Goal: Transaction & Acquisition: Book appointment/travel/reservation

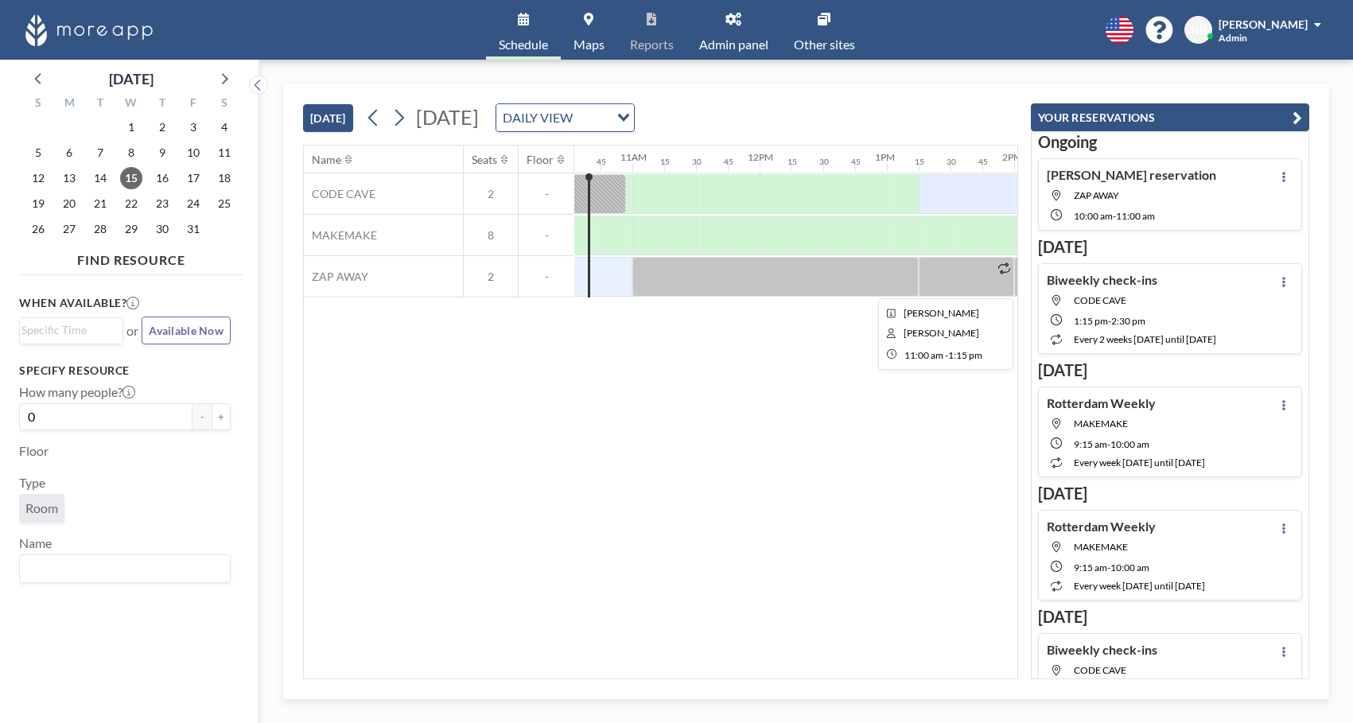
scroll to position [0, 1397]
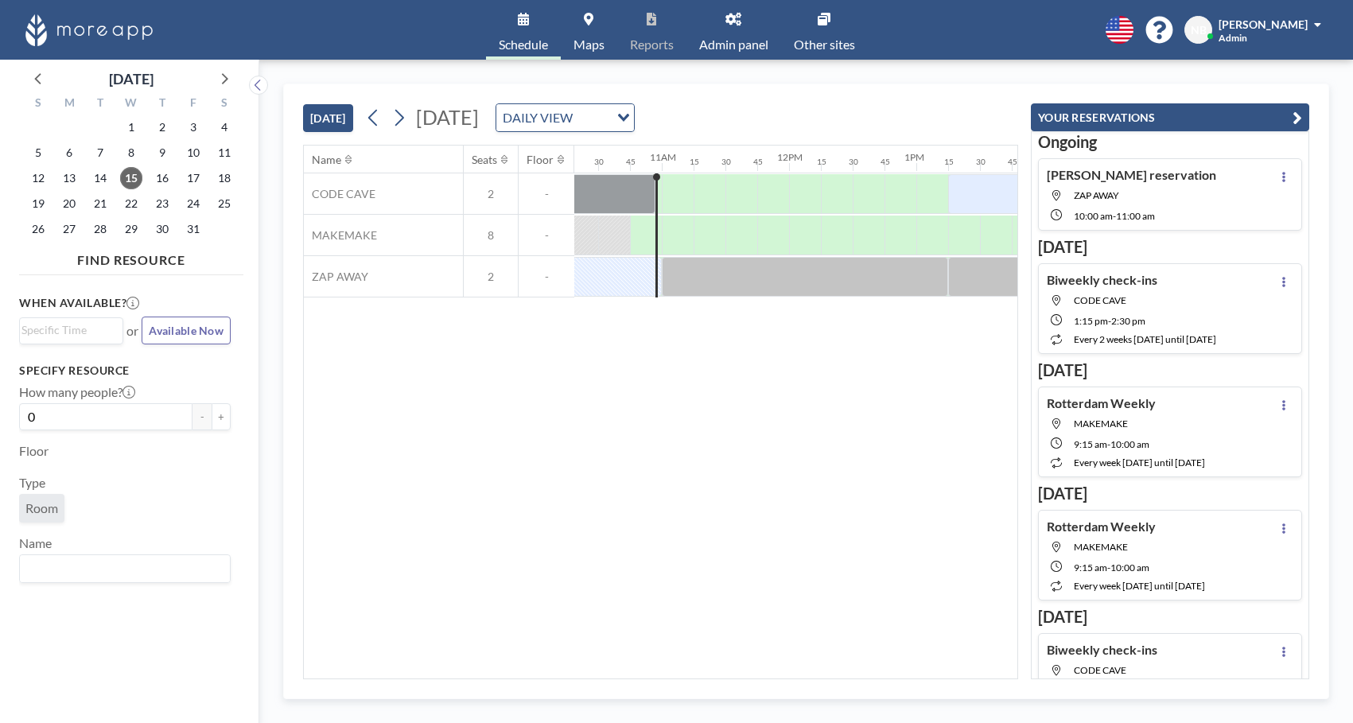
scroll to position [0, 1336]
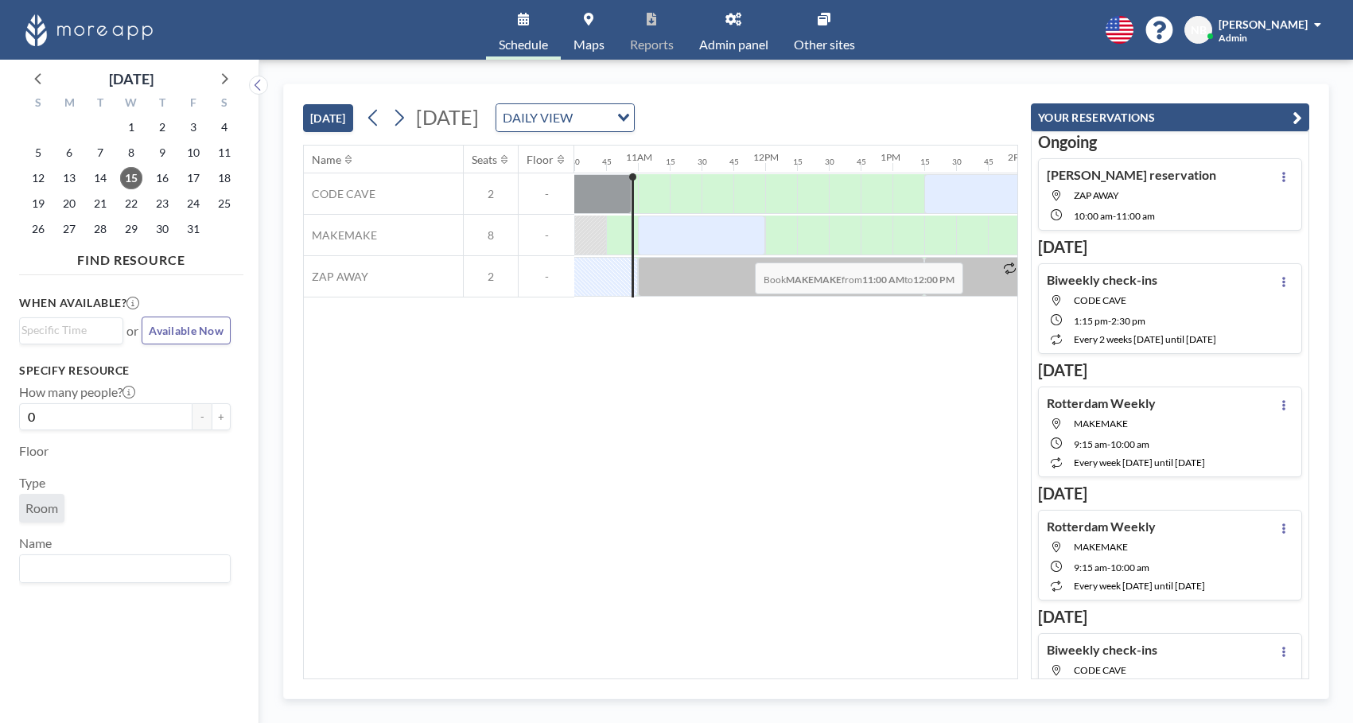
drag, startPoint x: 662, startPoint y: 237, endPoint x: 742, endPoint y: 251, distance: 80.7
click at [742, 251] on div at bounding box center [701, 236] width 127 height 40
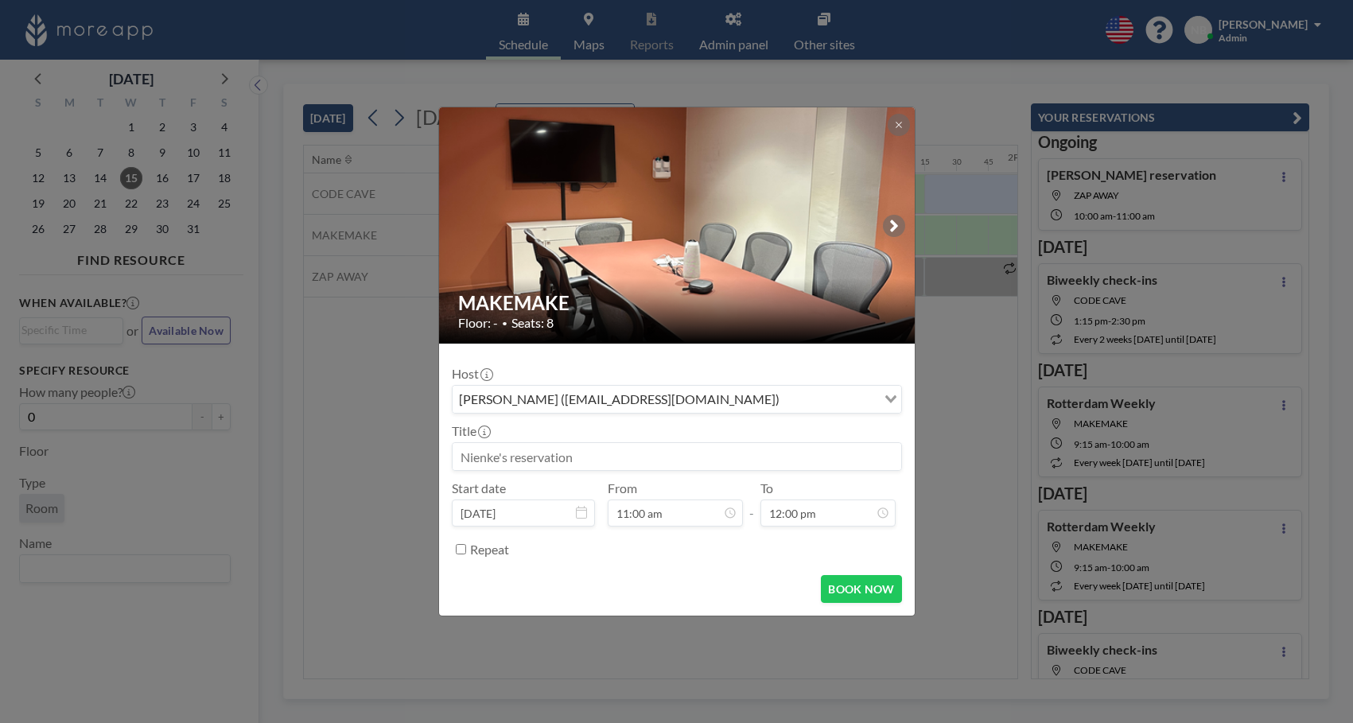
scroll to position [1359, 0]
click at [871, 586] on button "BOOK NOW" at bounding box center [861, 589] width 80 height 28
